Goal: Find specific page/section: Find specific page/section

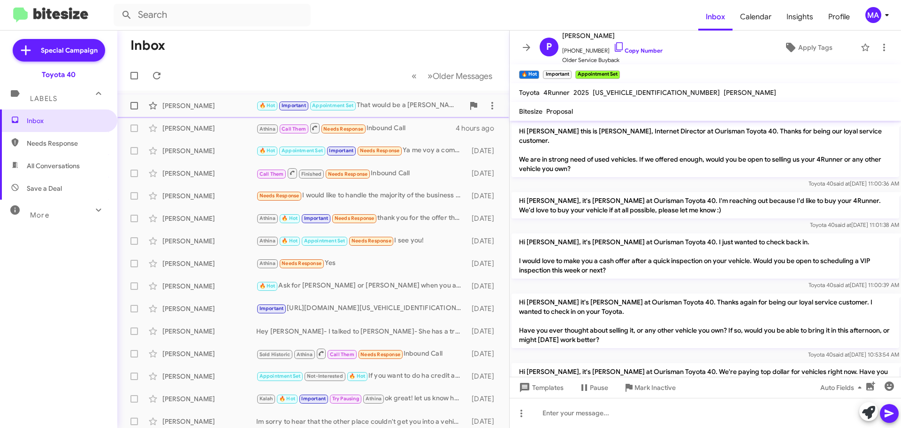
scroll to position [1965, 0]
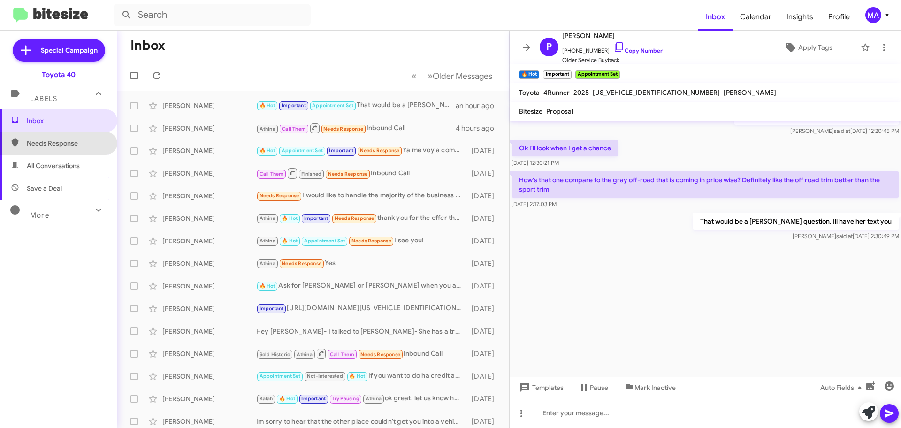
click at [85, 143] on span "Needs Response" at bounding box center [67, 143] width 80 height 9
type input "in:needs-response"
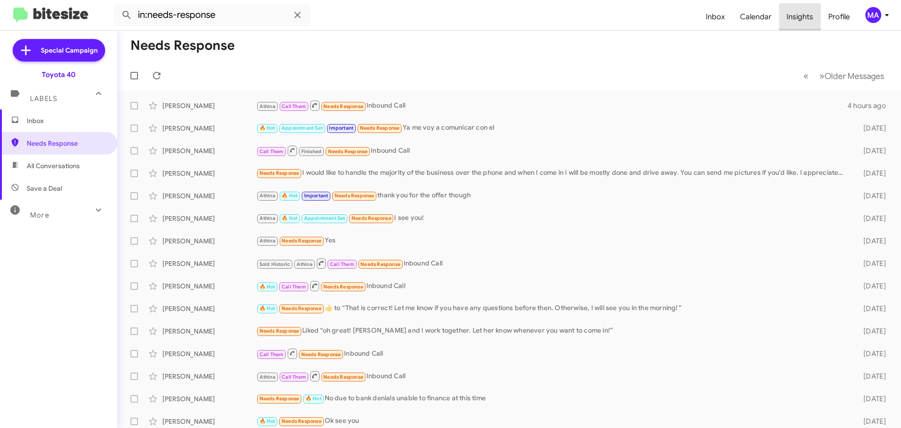
click at [808, 15] on span "Insights" at bounding box center [800, 16] width 42 height 27
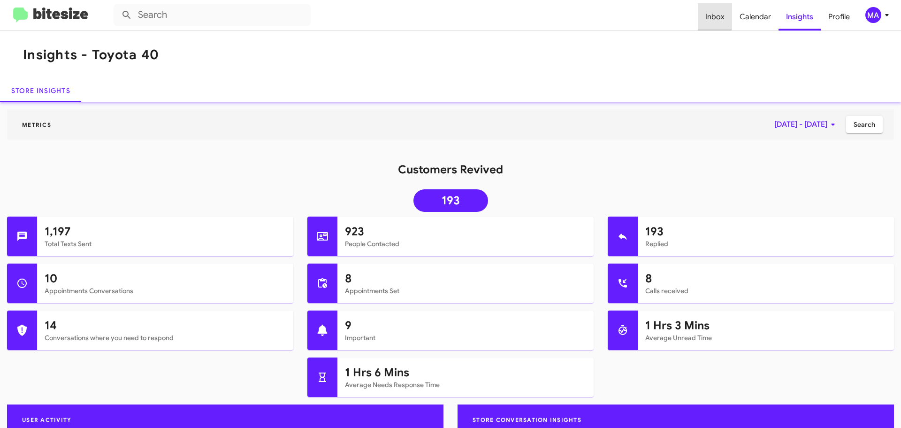
click at [715, 14] on span "Inbox" at bounding box center [715, 16] width 34 height 27
